Goal: Find specific page/section: Find specific page/section

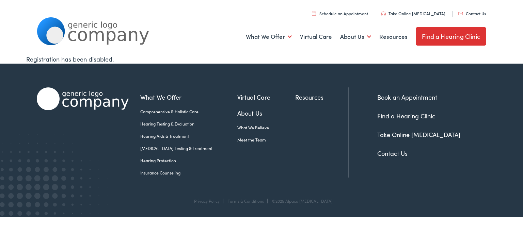
click at [445, 40] on link "Find a Hearing Clinic" at bounding box center [451, 36] width 70 height 18
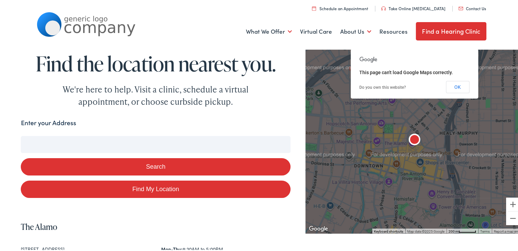
click at [162, 164] on button "Search" at bounding box center [155, 165] width 269 height 17
